Goal: Information Seeking & Learning: Check status

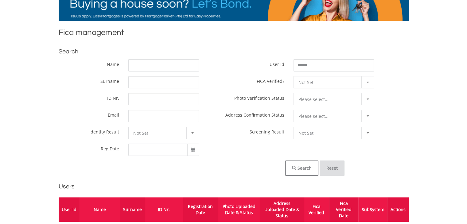
scroll to position [92, 0]
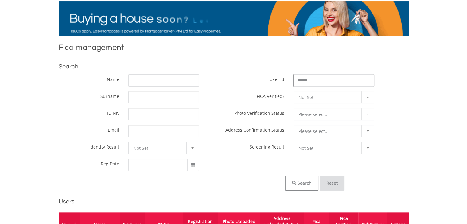
drag, startPoint x: 299, startPoint y: 84, endPoint x: 236, endPoint y: 83, distance: 62.9
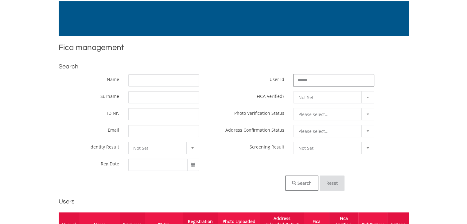
click at [230, 84] on div "User Id ******" at bounding box center [289, 80] width 180 height 12
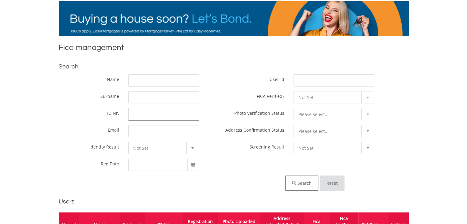
click at [145, 111] on input "ID Nr." at bounding box center [163, 114] width 71 height 12
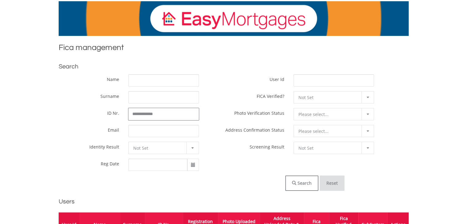
drag, startPoint x: 172, startPoint y: 113, endPoint x: 97, endPoint y: 105, distance: 74.8
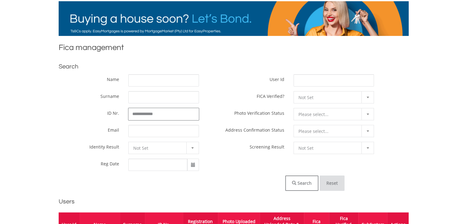
click at [93, 105] on div "**********" at bounding box center [144, 124] width 120 height 101
type input "**********"
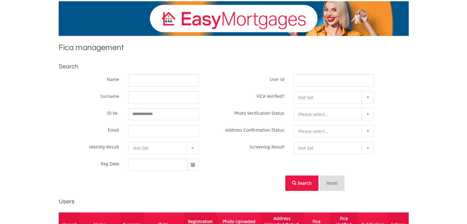
click at [311, 180] on button "Search" at bounding box center [301, 183] width 33 height 15
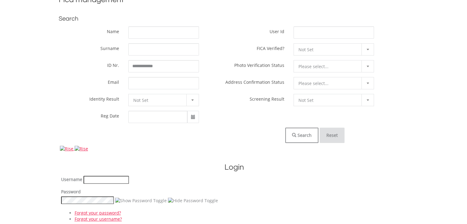
scroll to position [184, 0]
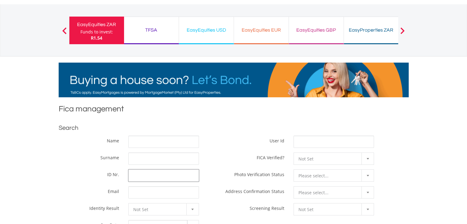
scroll to position [31, 0]
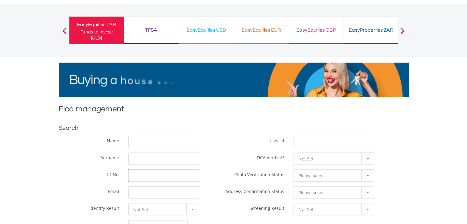
paste input "**********"
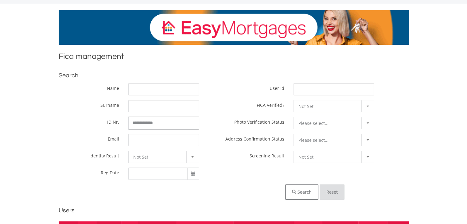
scroll to position [153, 0]
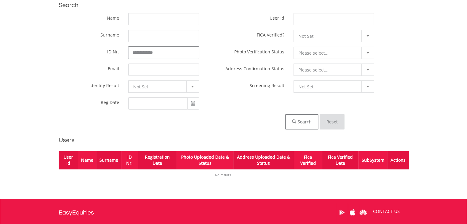
type input "**********"
click at [303, 113] on div "**********" at bounding box center [233, 63] width 359 height 101
click at [306, 126] on button "Search" at bounding box center [301, 121] width 33 height 15
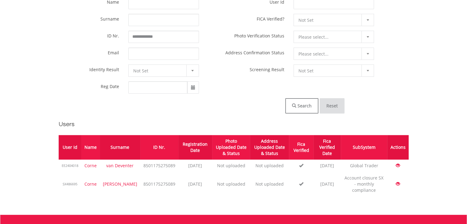
scroll to position [184, 0]
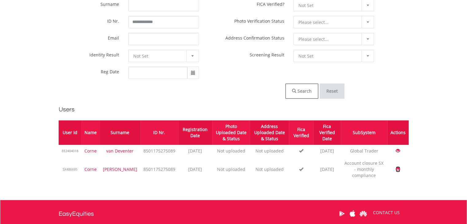
click at [398, 171] on span at bounding box center [398, 169] width 4 height 4
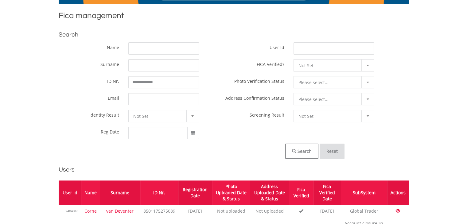
scroll to position [123, 0]
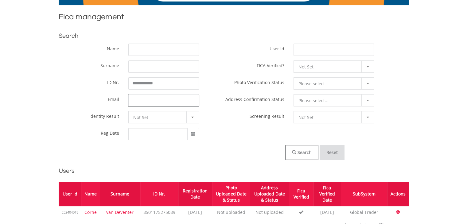
paste input "**********"
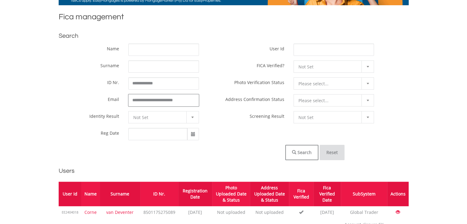
type input "**********"
click at [76, 80] on div "**********" at bounding box center [233, 94] width 359 height 101
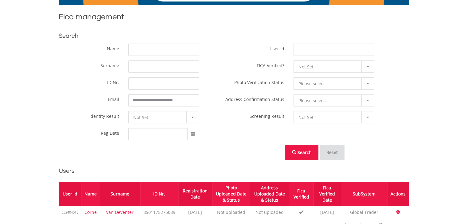
click at [301, 150] on button "Search" at bounding box center [301, 152] width 33 height 15
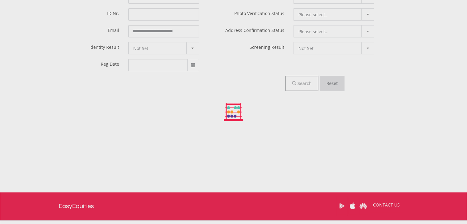
scroll to position [245, 0]
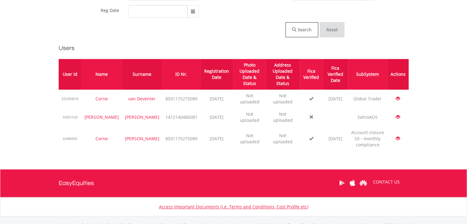
click at [400, 110] on td at bounding box center [397, 117] width 21 height 18
click at [398, 115] on span at bounding box center [398, 117] width 4 height 4
drag, startPoint x: 63, startPoint y: 109, endPoint x: 159, endPoint y: 130, distance: 97.8
click at [112, 108] on tr "SX501529 [PERSON_NAME] [PERSON_NAME] 1412140486081 [DATE] Not uploaded Not uplo…" at bounding box center [234, 117] width 350 height 18
drag, startPoint x: 184, startPoint y: 131, endPoint x: 197, endPoint y: 129, distance: 13.0
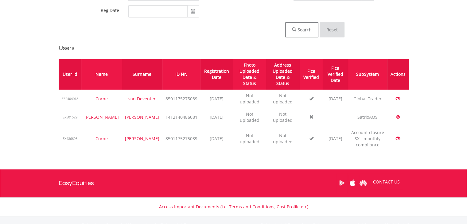
click at [200, 131] on td "[DATE]" at bounding box center [216, 138] width 33 height 25
drag, startPoint x: 139, startPoint y: 106, endPoint x: 191, endPoint y: 106, distance: 51.9
click at [191, 108] on tr "SX501529 [PERSON_NAME] [PERSON_NAME] 1412140486081 [DATE] Not uploaded Not uplo…" at bounding box center [234, 117] width 350 height 18
click at [201, 117] on td "[DATE]" at bounding box center [216, 117] width 33 height 18
click at [233, 127] on td "Not uploaded" at bounding box center [249, 138] width 33 height 25
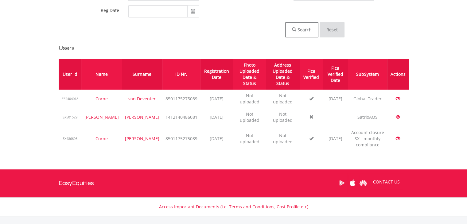
drag, startPoint x: 169, startPoint y: 115, endPoint x: 153, endPoint y: 115, distance: 16.6
click at [153, 115] on tr "SX501529 [PERSON_NAME] [PERSON_NAME] 1412140486081 [DATE] Not uploaded Not uplo…" at bounding box center [234, 117] width 350 height 18
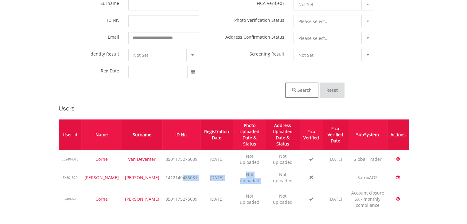
scroll to position [184, 0]
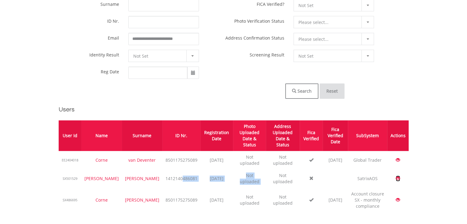
click at [399, 176] on span at bounding box center [398, 178] width 4 height 4
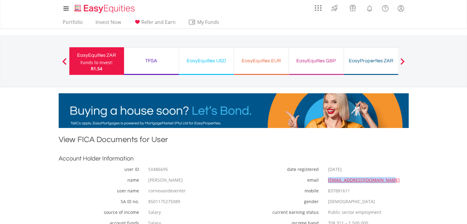
drag, startPoint x: 393, startPoint y: 178, endPoint x: 330, endPoint y: 179, distance: 62.9
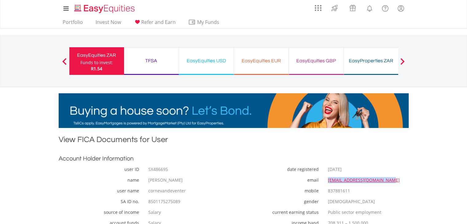
click at [323, 180] on div "[EMAIL_ADDRESS][DOMAIN_NAME]" at bounding box center [365, 180] width 85 height 6
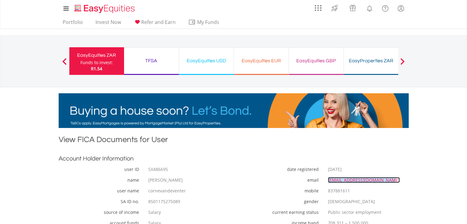
copy link "[EMAIL_ADDRESS][DOMAIN_NAME]"
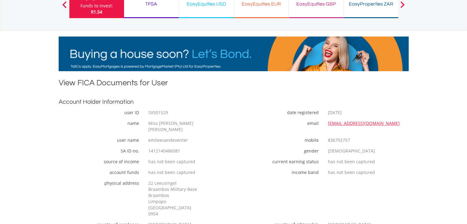
scroll to position [92, 0]
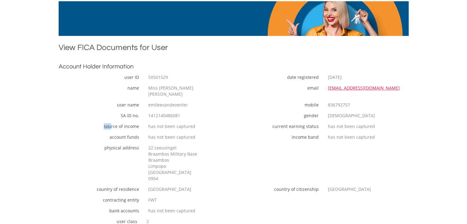
drag, startPoint x: 153, startPoint y: 125, endPoint x: 191, endPoint y: 137, distance: 40.1
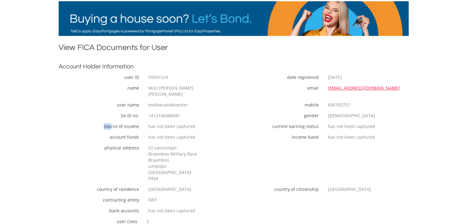
click at [191, 124] on div "source of income has not been captured current earning status has not been capt…" at bounding box center [233, 128] width 359 height 11
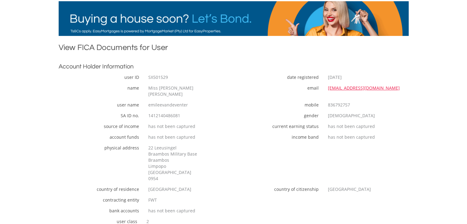
click at [189, 135] on div "account funds has not been captured income band has not been captured" at bounding box center [233, 139] width 359 height 11
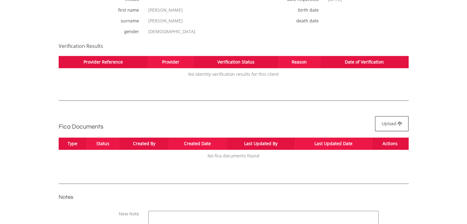
scroll to position [430, 0]
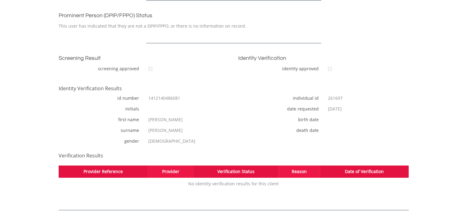
drag, startPoint x: 189, startPoint y: 93, endPoint x: 148, endPoint y: 91, distance: 40.9
click at [148, 95] on div "1412140486081" at bounding box center [186, 98] width 85 height 6
copy div "1412140486081"
